Goal: Entertainment & Leisure: Consume media (video, audio)

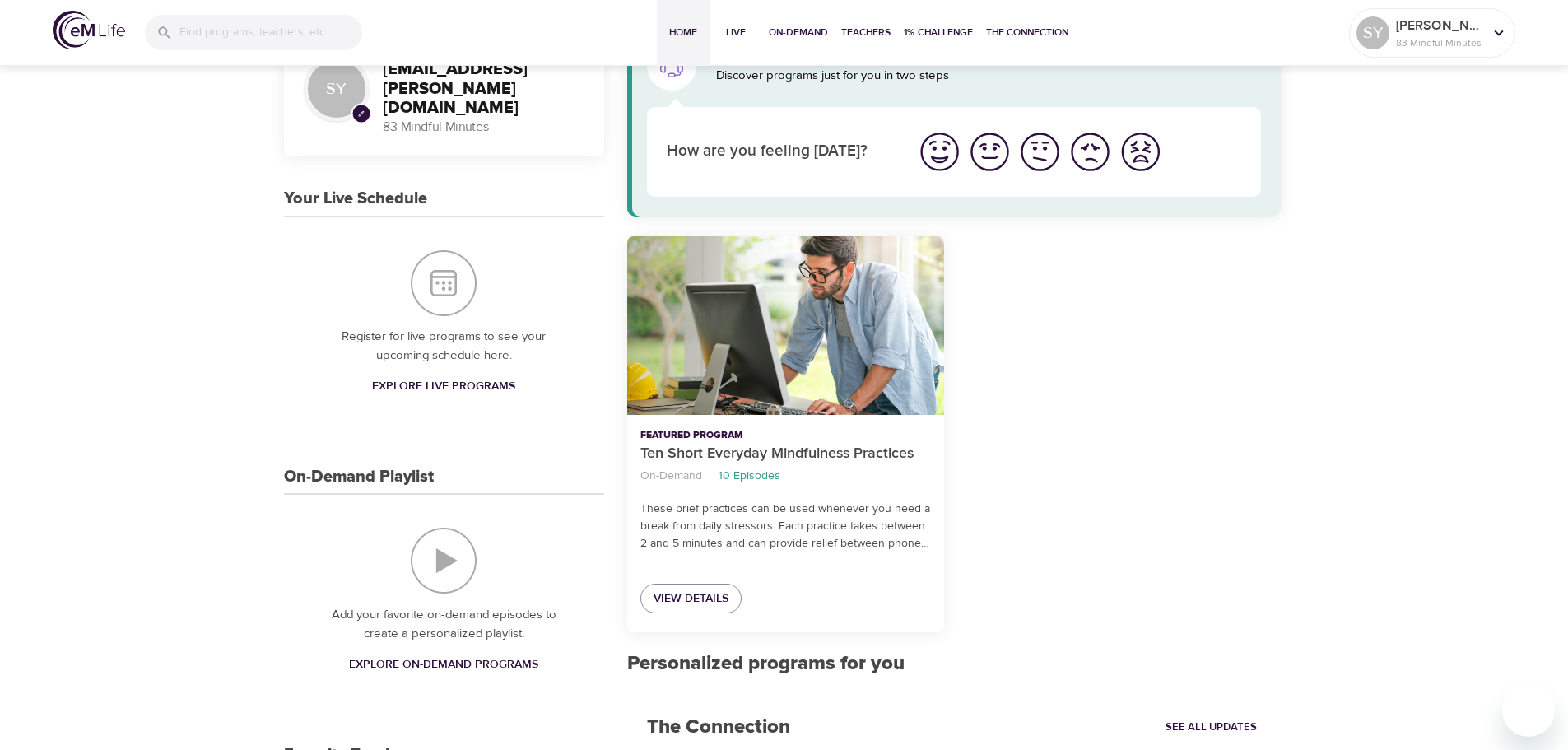
scroll to position [181, 0]
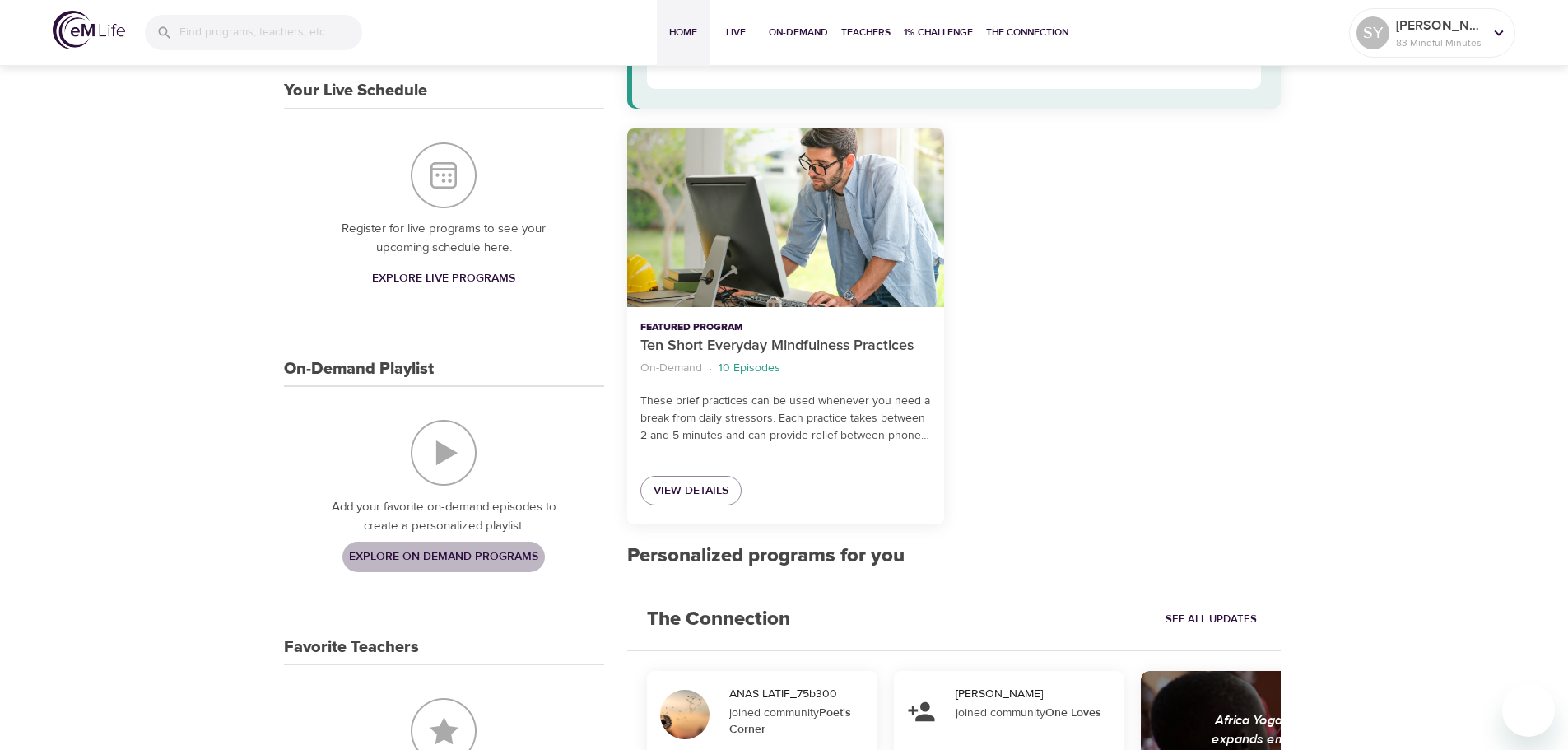
click at [463, 567] on span "Explore On-Demand Programs" at bounding box center [444, 556] width 190 height 21
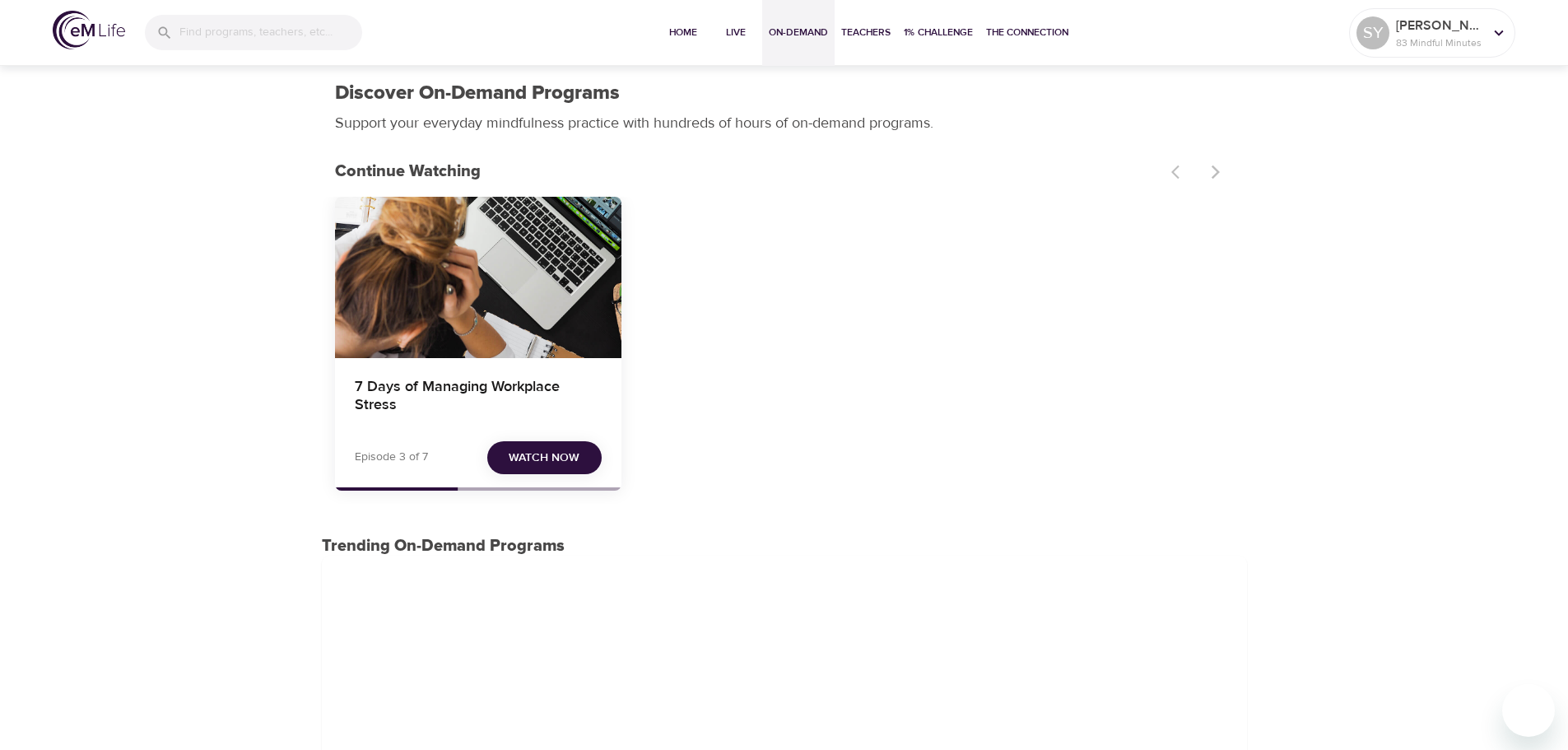
click at [521, 466] on span "Watch Now" at bounding box center [544, 458] width 70 height 21
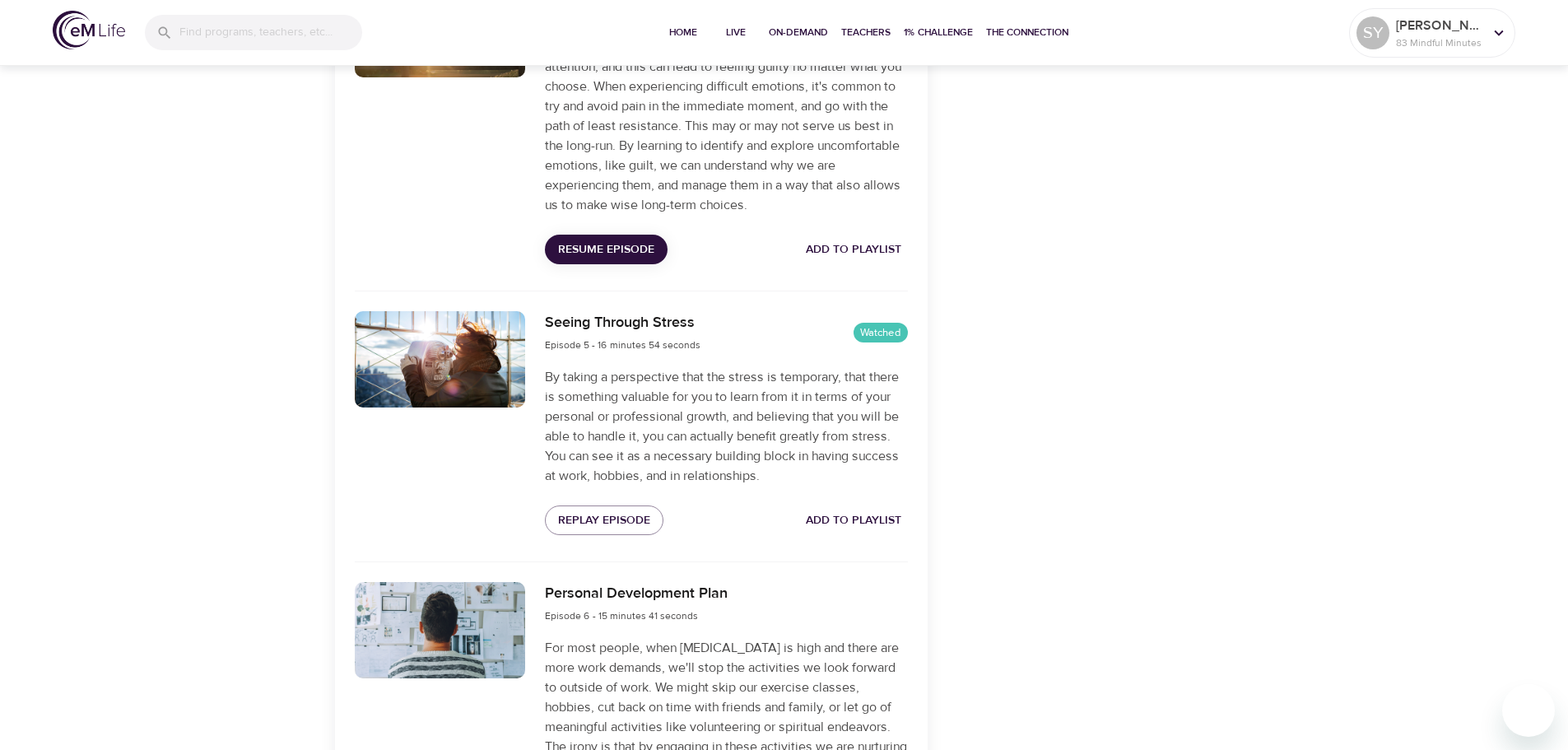
scroll to position [1709, 0]
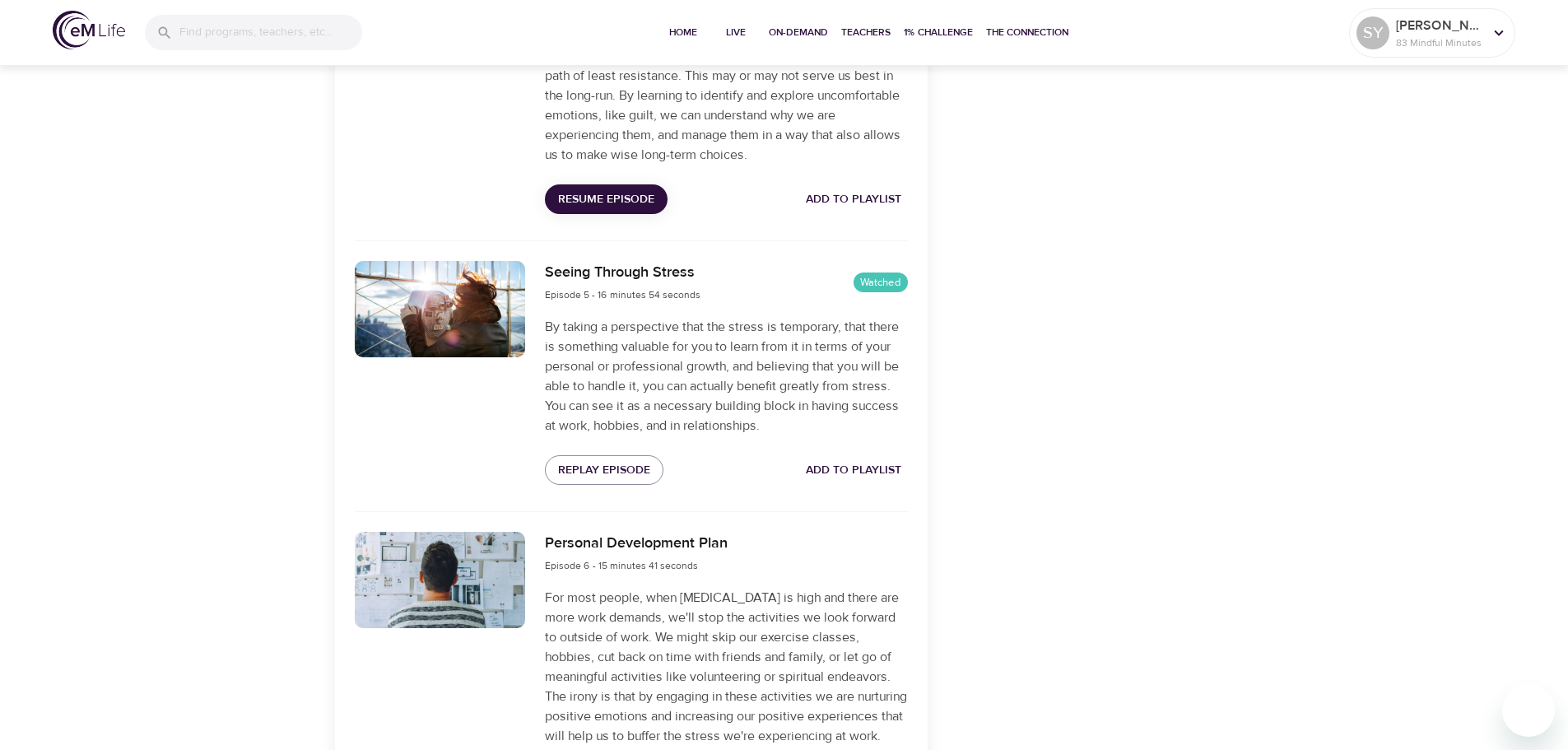
click at [481, 592] on div at bounding box center [440, 580] width 171 height 96
click at [611, 555] on h6 "Personal Development Plan" at bounding box center [635, 544] width 183 height 23
click at [467, 598] on div at bounding box center [440, 580] width 171 height 96
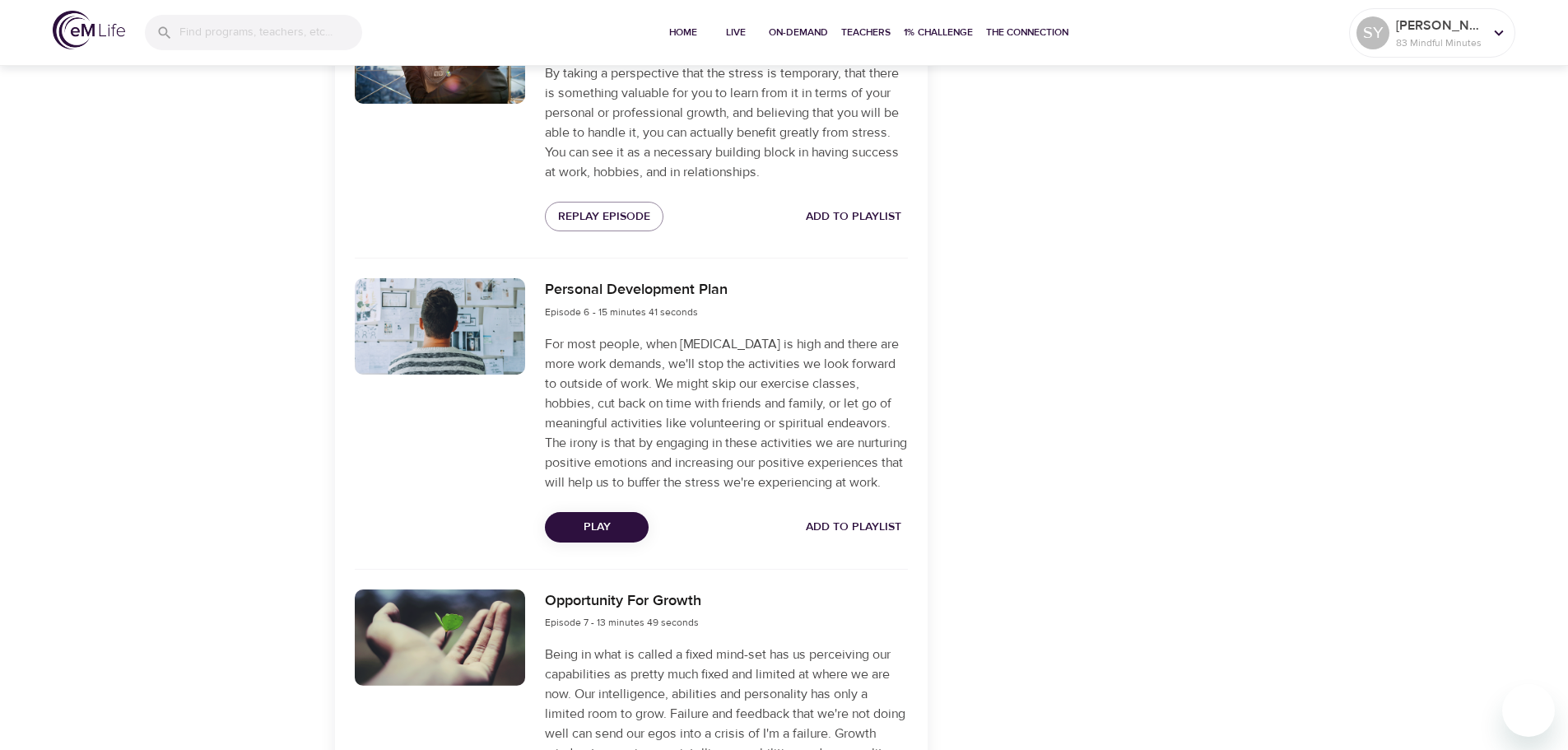
scroll to position [1970, 0]
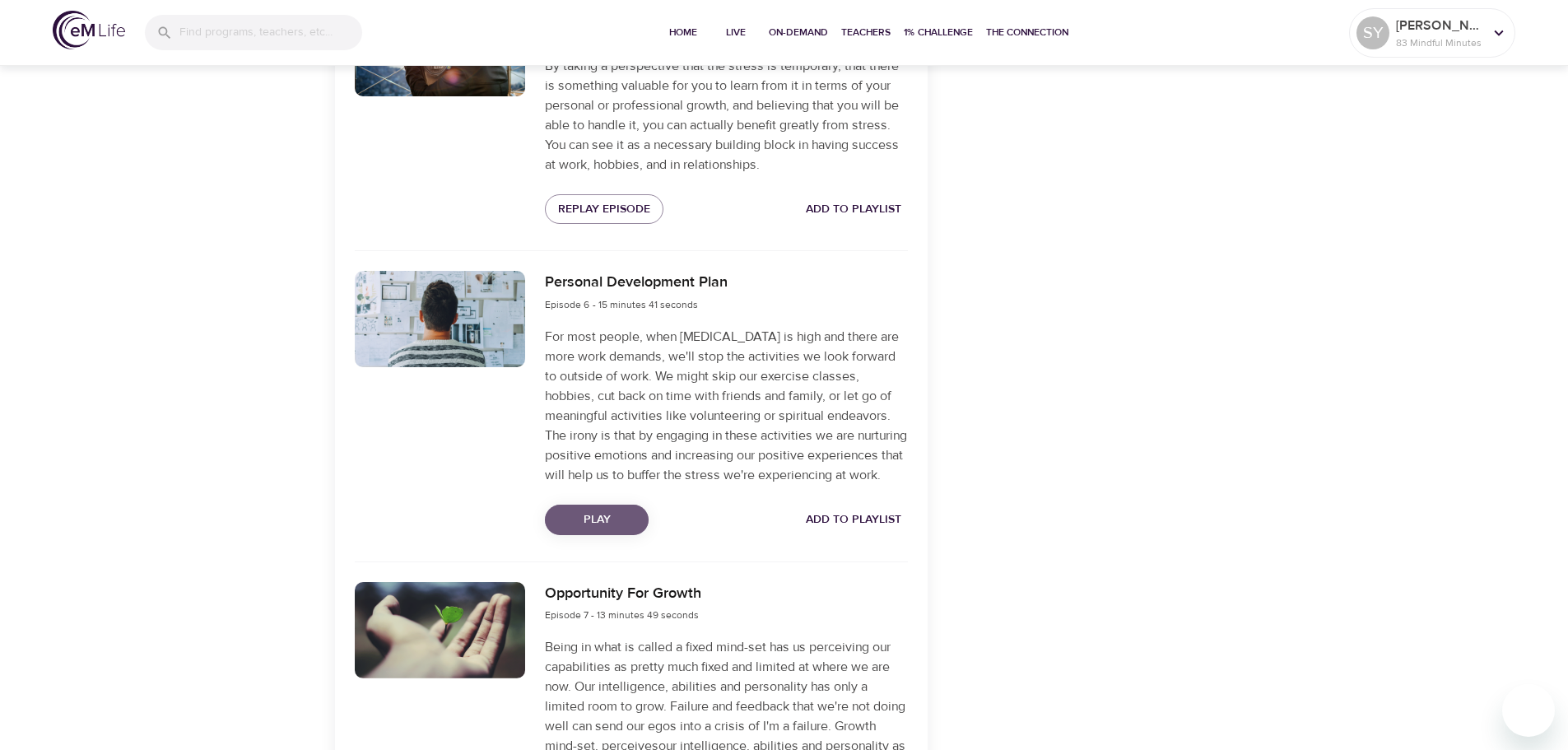
click at [620, 530] on span "Play" at bounding box center [596, 519] width 77 height 21
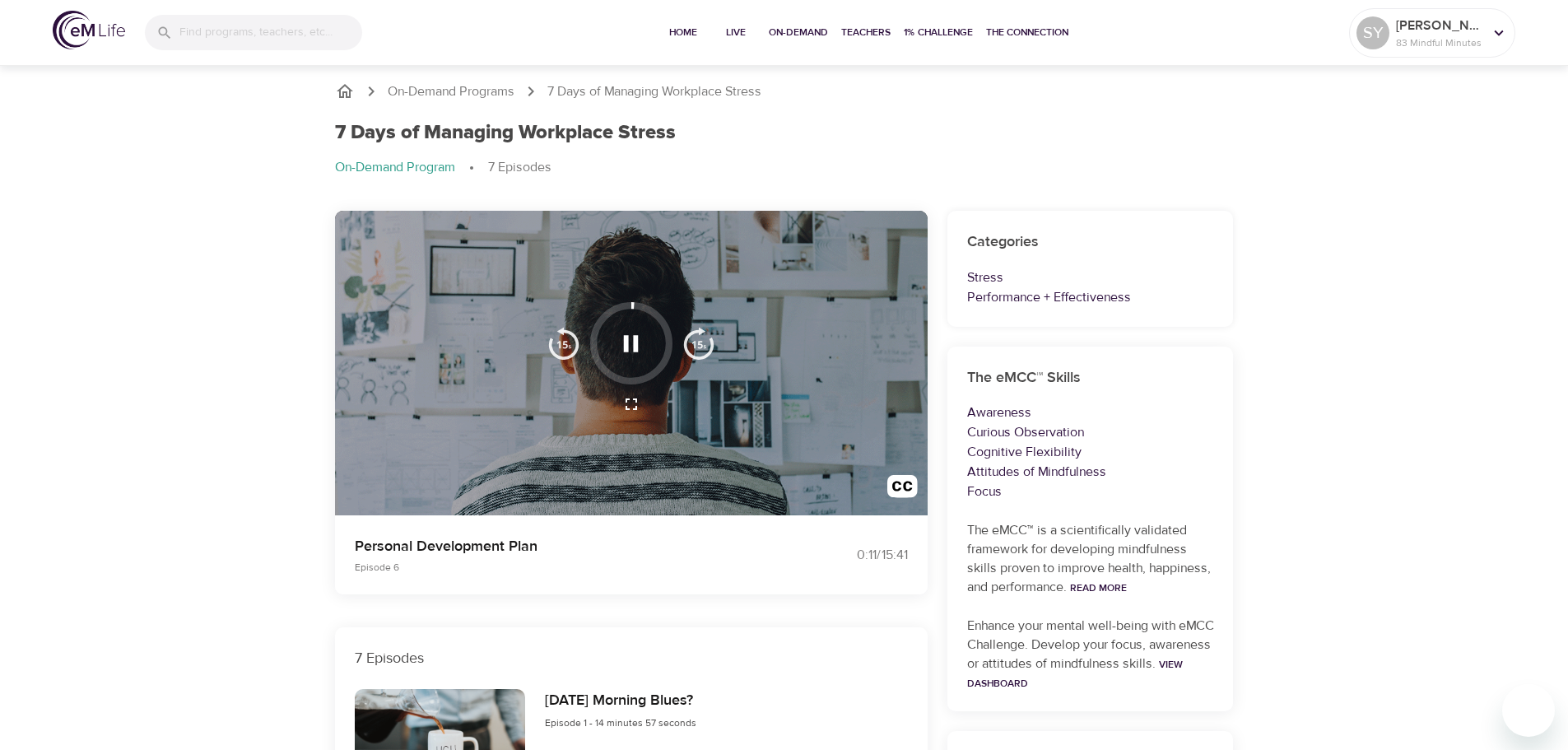
click at [642, 406] on button "button" at bounding box center [631, 404] width 39 height 39
click at [631, 400] on icon "button" at bounding box center [632, 404] width 20 height 20
